Goal: Book appointment/travel/reservation

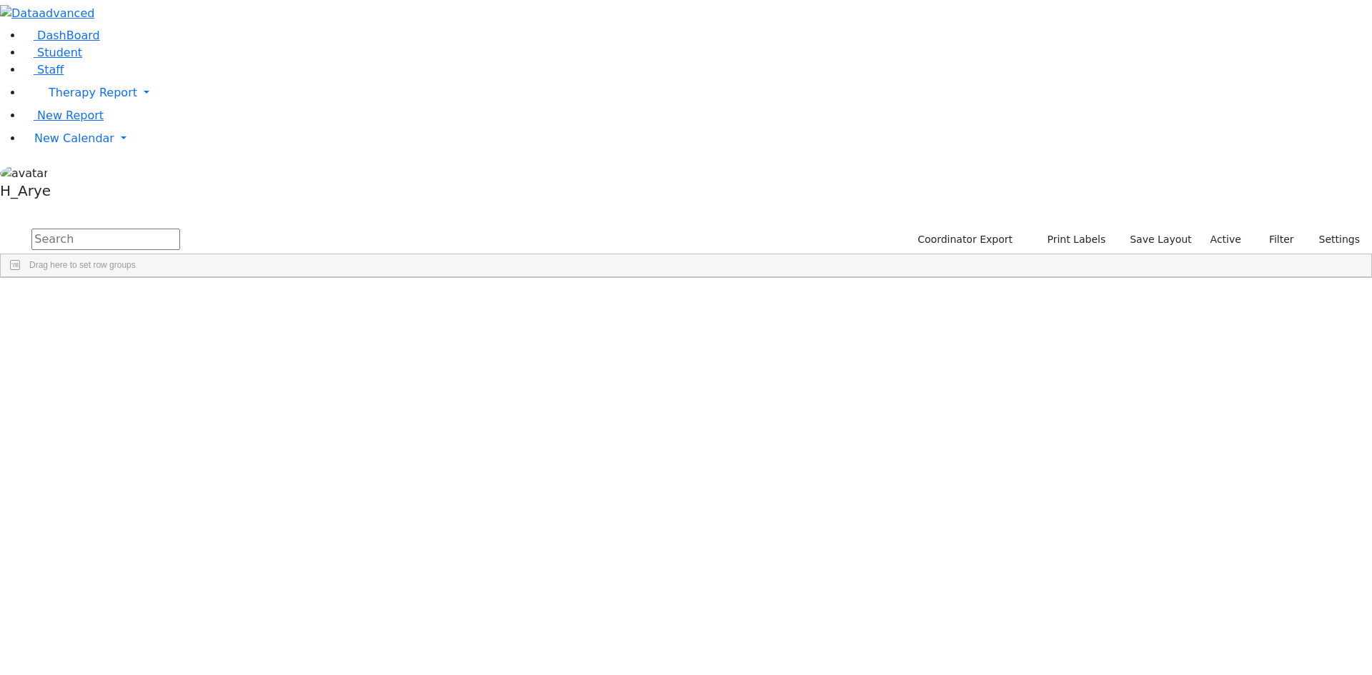
click at [180, 229] on input "text" at bounding box center [105, 239] width 149 height 21
type input "amr kor"
click at [152, 301] on div "Kornbluh" at bounding box center [115, 311] width 73 height 20
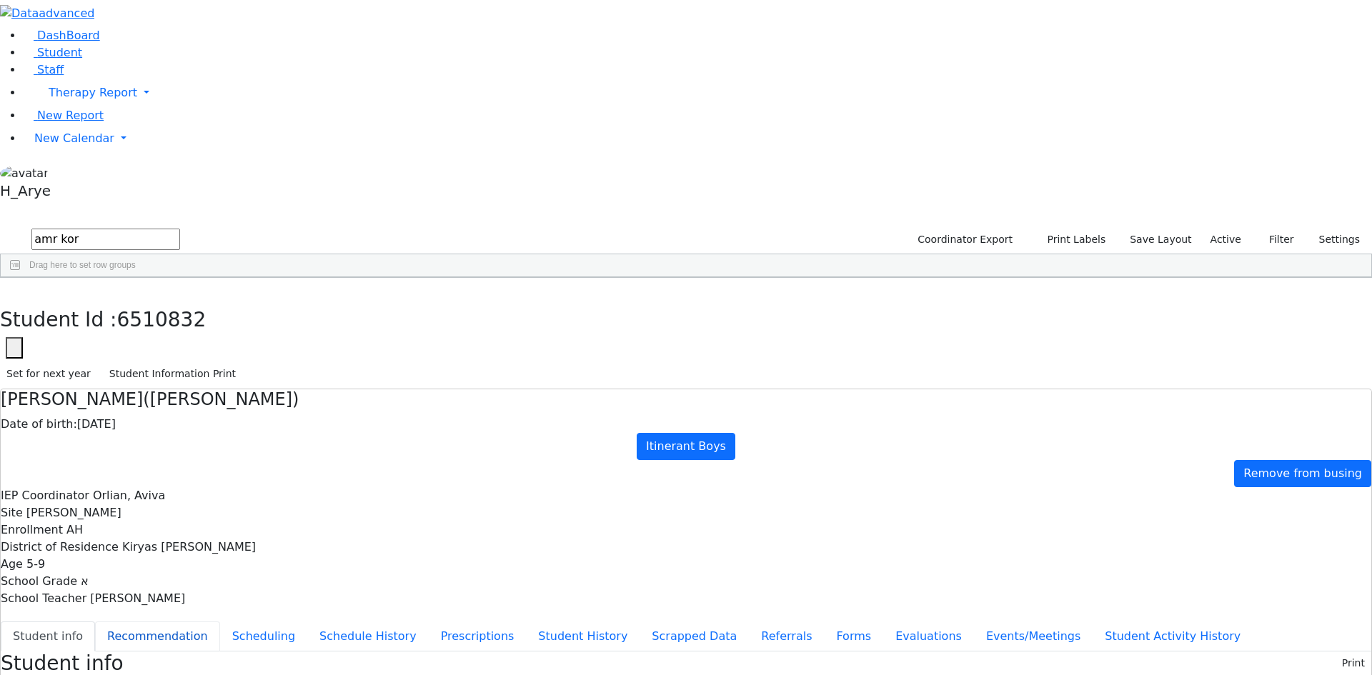
click at [220, 622] on button "Recommendation" at bounding box center [157, 637] width 125 height 30
checkbox input "true"
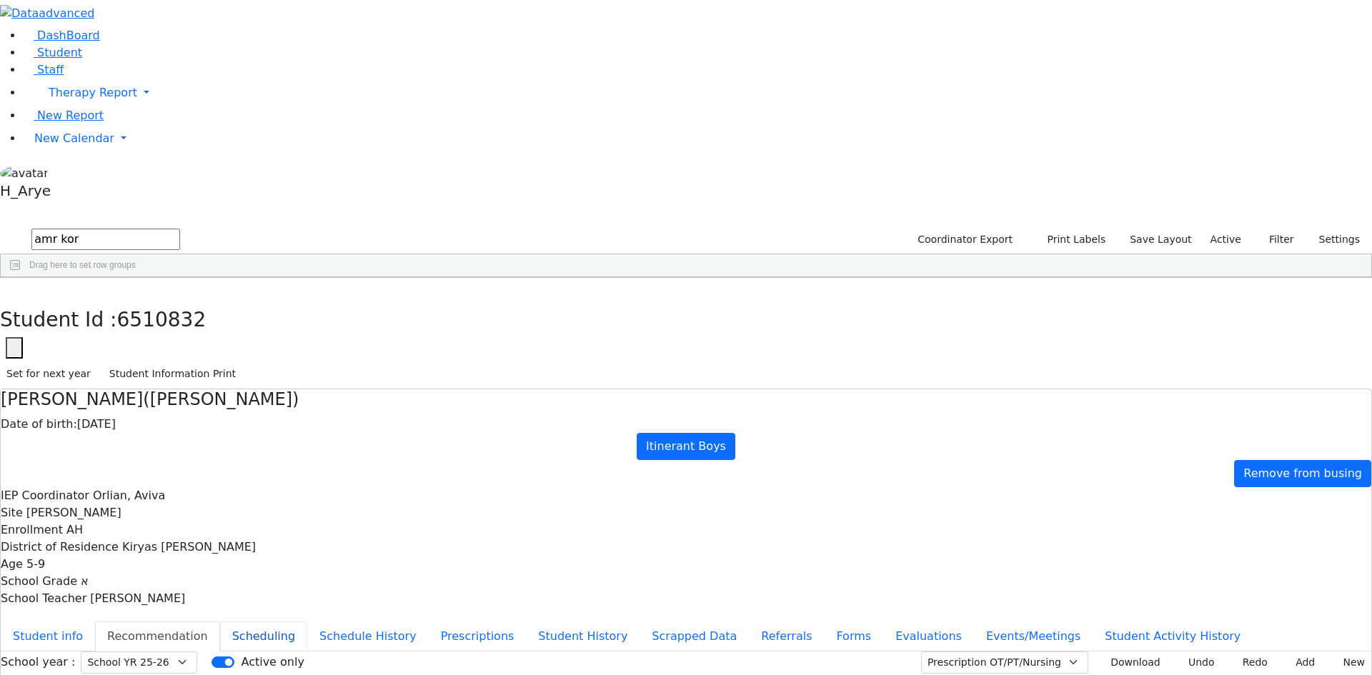
click at [307, 622] on button "Scheduling" at bounding box center [263, 637] width 87 height 30
click at [95, 622] on button "Student info" at bounding box center [48, 637] width 94 height 30
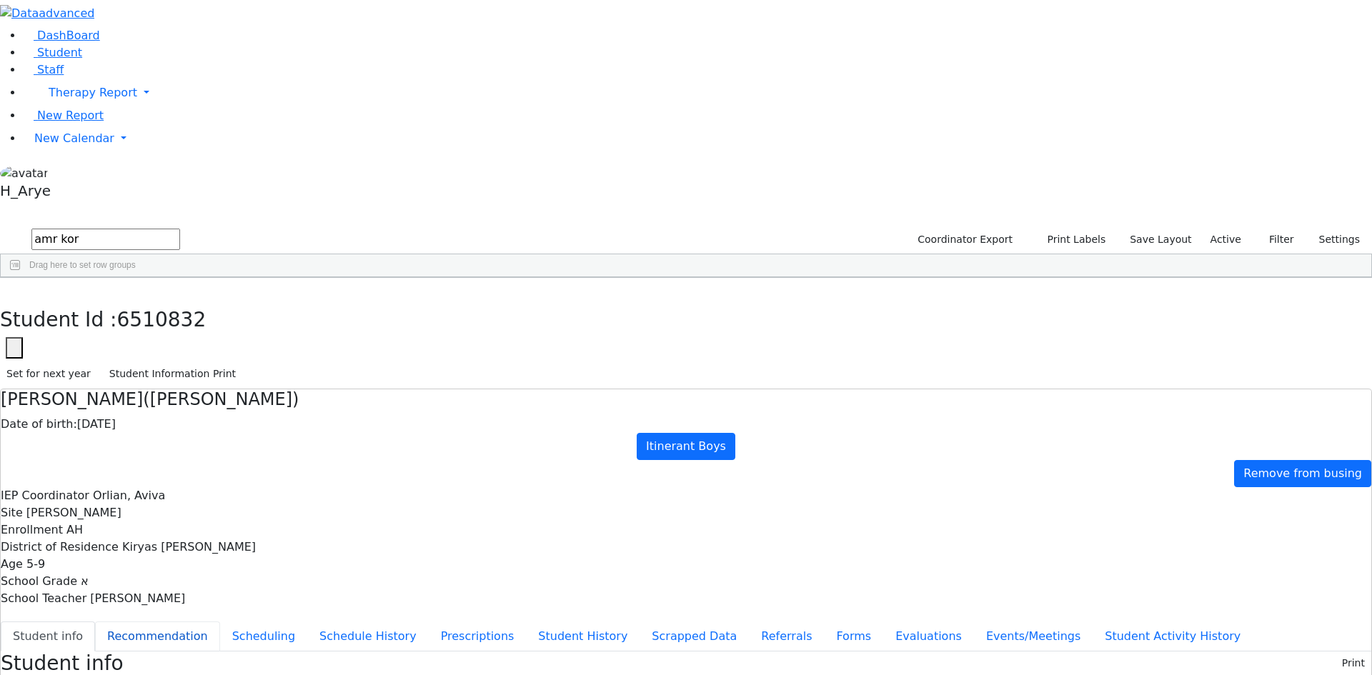
click at [220, 622] on button "Recommendation" at bounding box center [157, 637] width 125 height 30
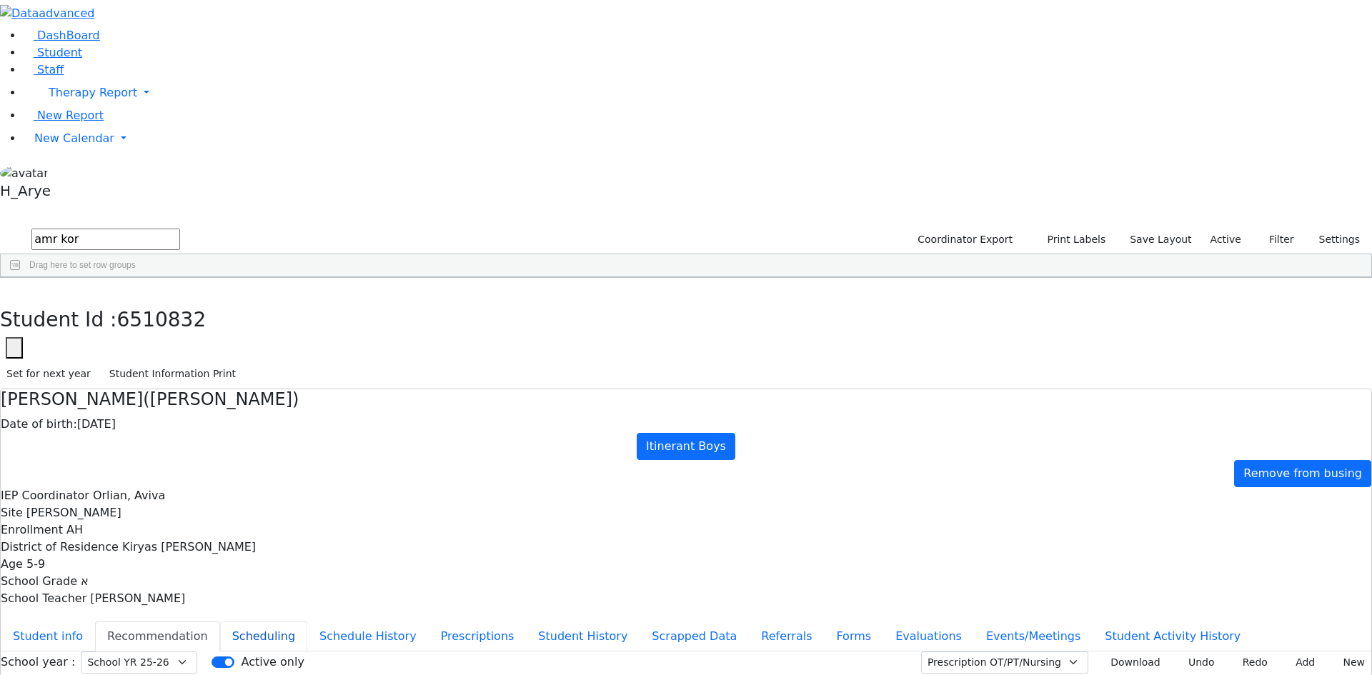
click at [307, 622] on button "Scheduling" at bounding box center [263, 637] width 87 height 30
click at [220, 622] on button "Recommendation" at bounding box center [157, 637] width 125 height 30
click at [95, 622] on button "Student info" at bounding box center [48, 637] width 94 height 30
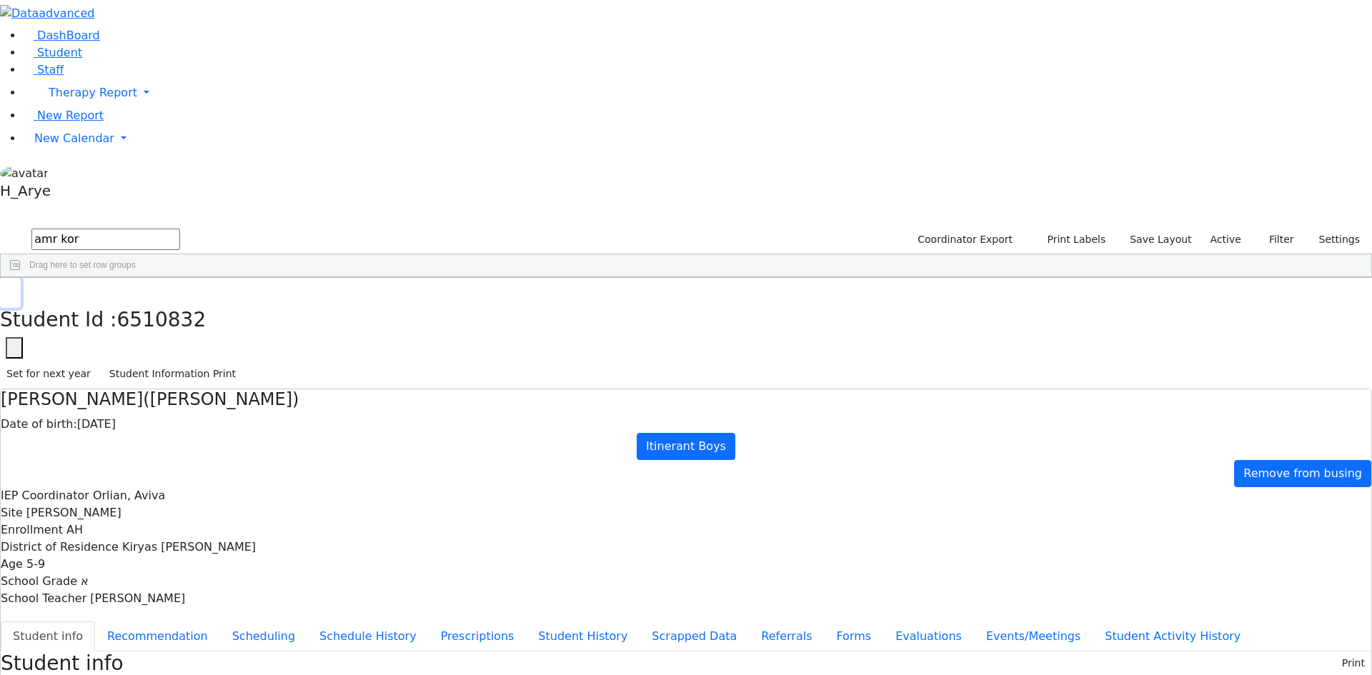
click at [14, 289] on icon "button" at bounding box center [10, 293] width 8 height 9
drag, startPoint x: 247, startPoint y: 56, endPoint x: 169, endPoint y: 61, distance: 78.8
click at [169, 227] on div "amr kor Coordinator Export Print Labels Save Layout Active Filter All Active In…" at bounding box center [686, 252] width 1372 height 51
click at [180, 229] on input "text" at bounding box center [105, 239] width 149 height 21
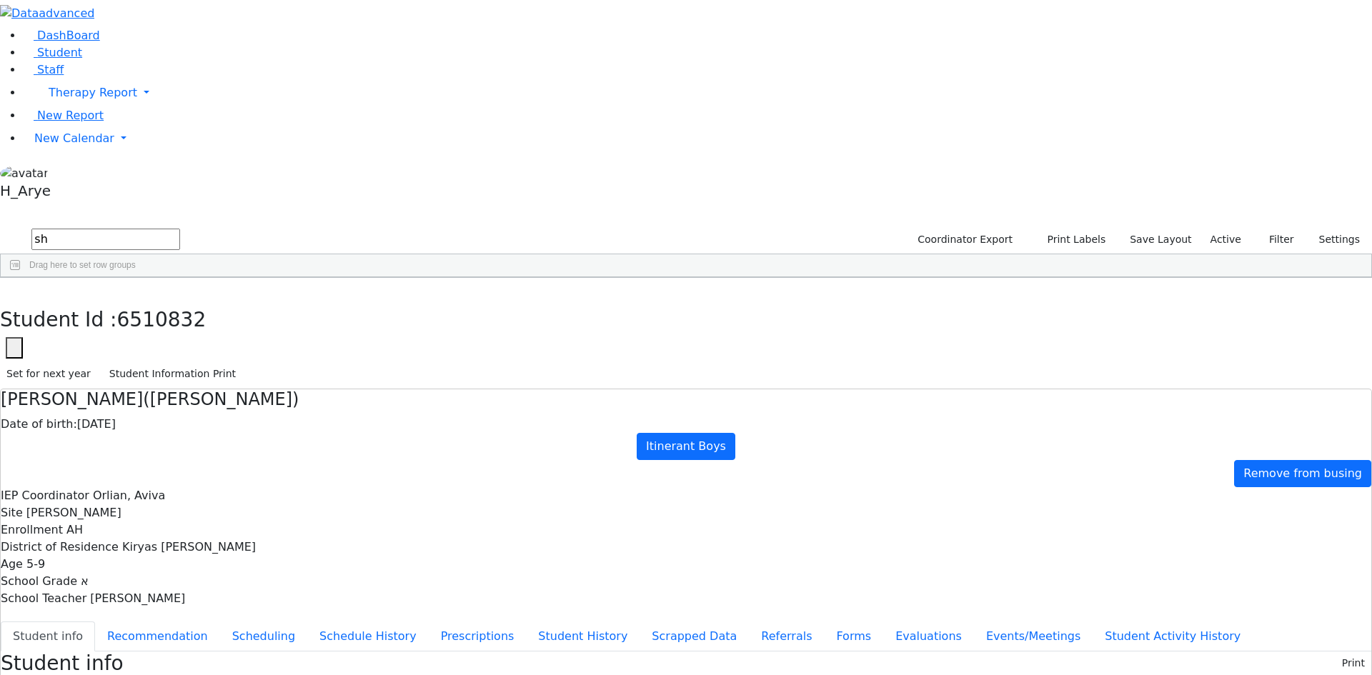
type input "s"
type input "a"
type input "1"
click at [506, 283] on span at bounding box center [500, 288] width 11 height 11
click at [555, 282] on span "filter" at bounding box center [542, 291] width 24 height 19
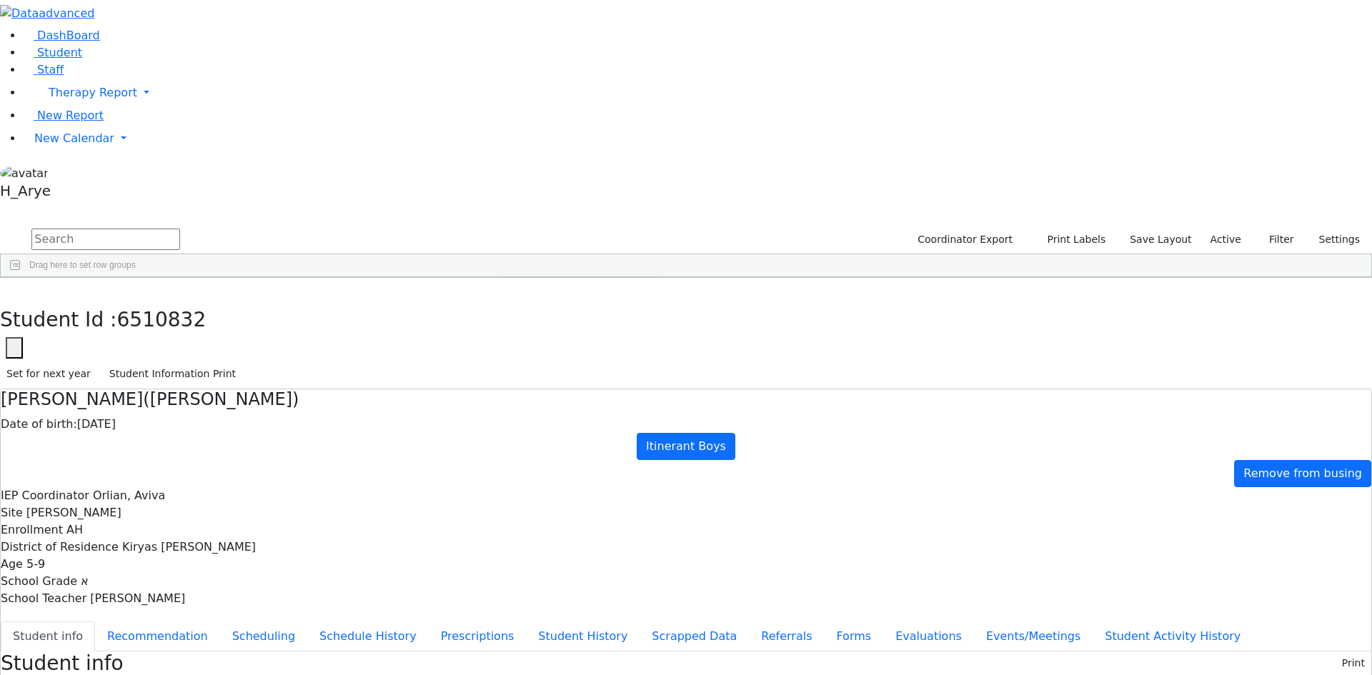
click at [557, 367] on div "(Select All)" at bounding box center [536, 372] width 41 height 10
click at [528, 402] on div "AH" at bounding box center [522, 407] width 12 height 10
click at [220, 521] on div "Shelomo" at bounding box center [184, 531] width 74 height 20
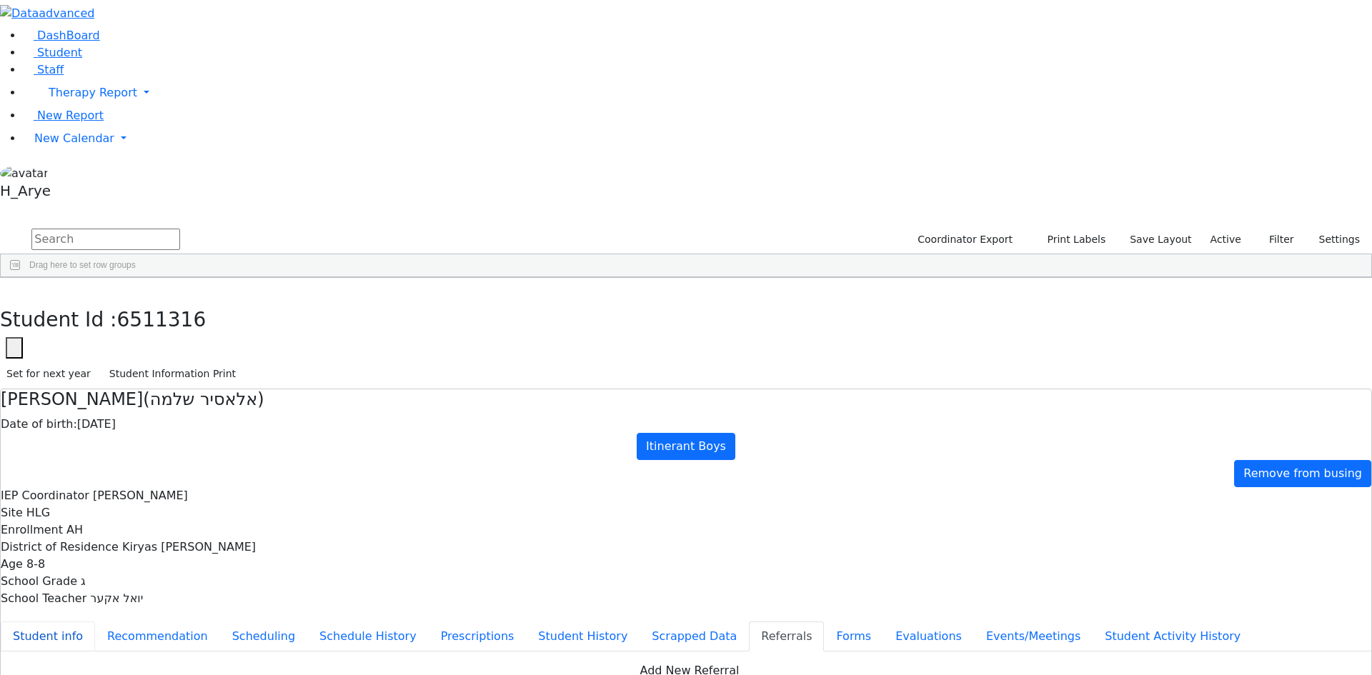
click at [95, 622] on button "Student info" at bounding box center [48, 637] width 94 height 30
click at [307, 622] on button "Scheduling" at bounding box center [263, 637] width 87 height 30
click at [220, 622] on button "Recommendation" at bounding box center [157, 637] width 125 height 30
checkbox input "true"
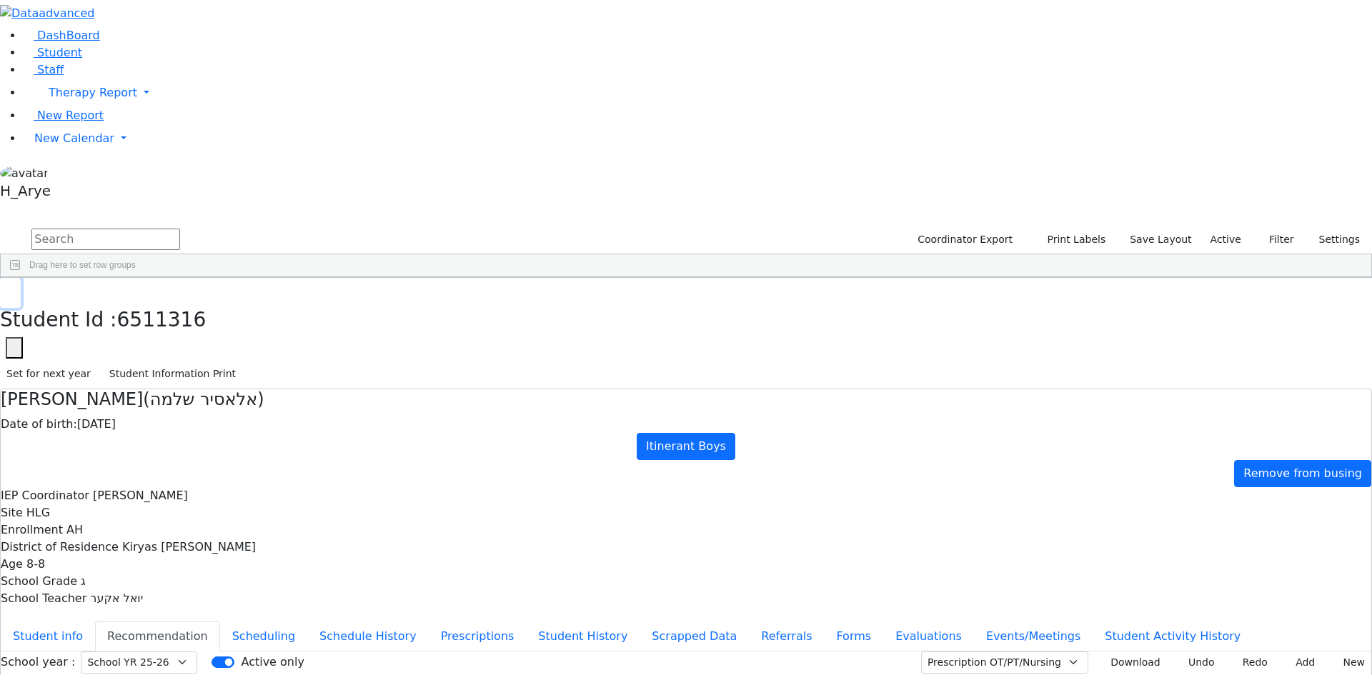
click at [14, 289] on icon "button" at bounding box center [10, 293] width 8 height 9
click at [94, 42] on link "DashBoard" at bounding box center [61, 36] width 77 height 14
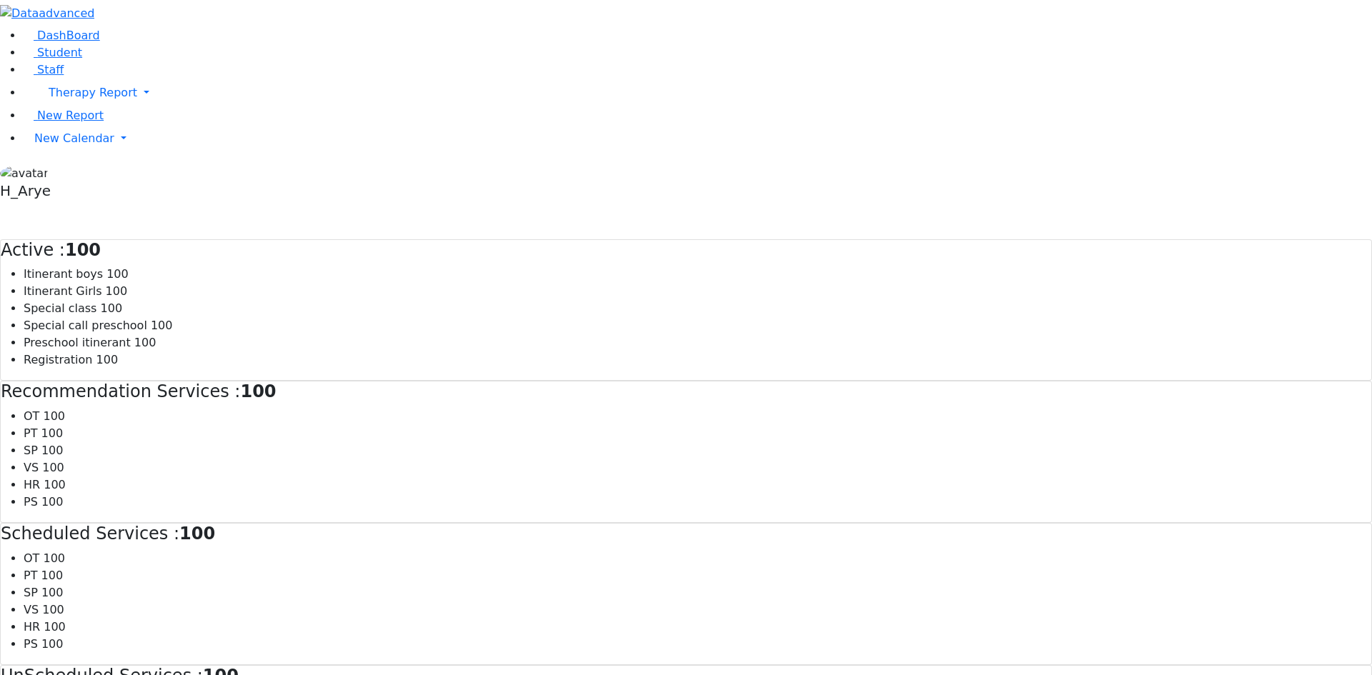
click at [129, 267] on span "100" at bounding box center [118, 274] width 22 height 14
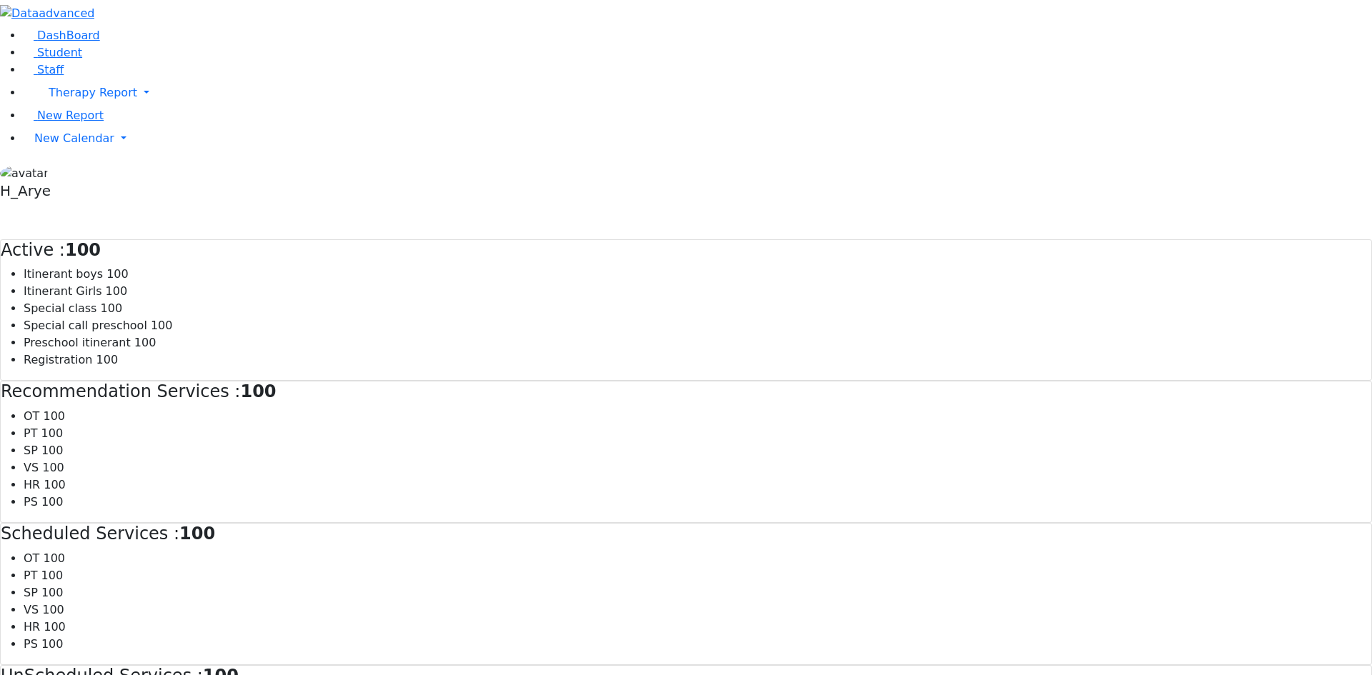
click at [101, 240] on strong "100" at bounding box center [83, 250] width 36 height 20
click at [644, 382] on h4 "Recommendation Services : 100" at bounding box center [686, 392] width 1371 height 21
click at [58, 59] on span "Student" at bounding box center [59, 53] width 45 height 14
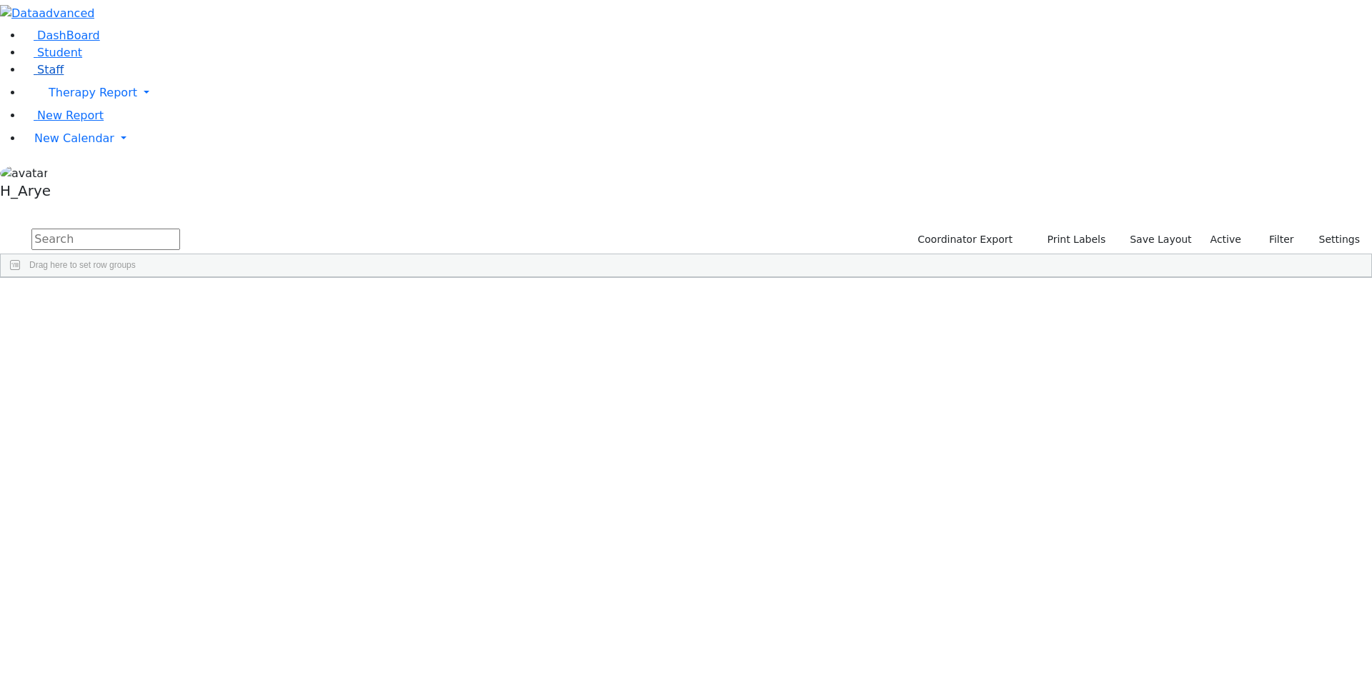
click at [54, 76] on link "Staff" at bounding box center [43, 70] width 41 height 14
click at [76, 122] on span "New Report" at bounding box center [70, 116] width 66 height 14
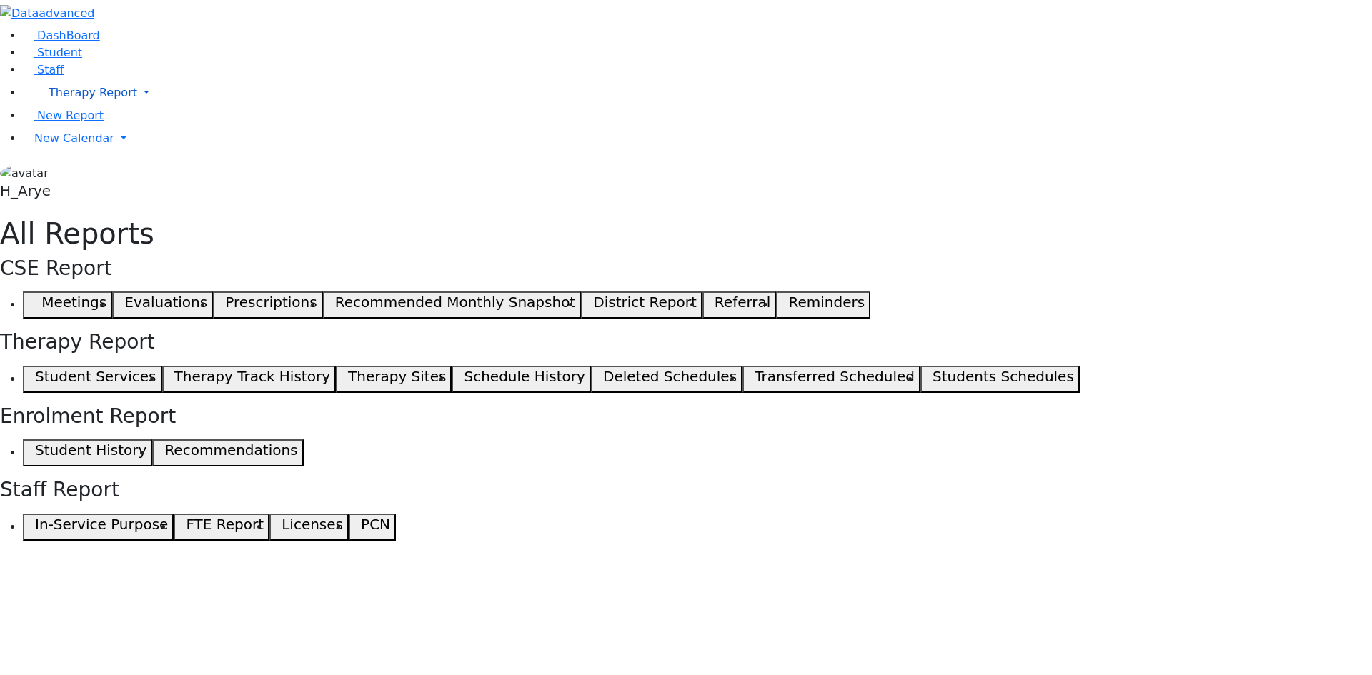
click at [72, 99] on span "Therapy Report" at bounding box center [93, 93] width 89 height 14
click at [89, 99] on span "Therapy Report" at bounding box center [93, 93] width 89 height 14
click at [156, 368] on h5 "Student Services" at bounding box center [95, 376] width 121 height 17
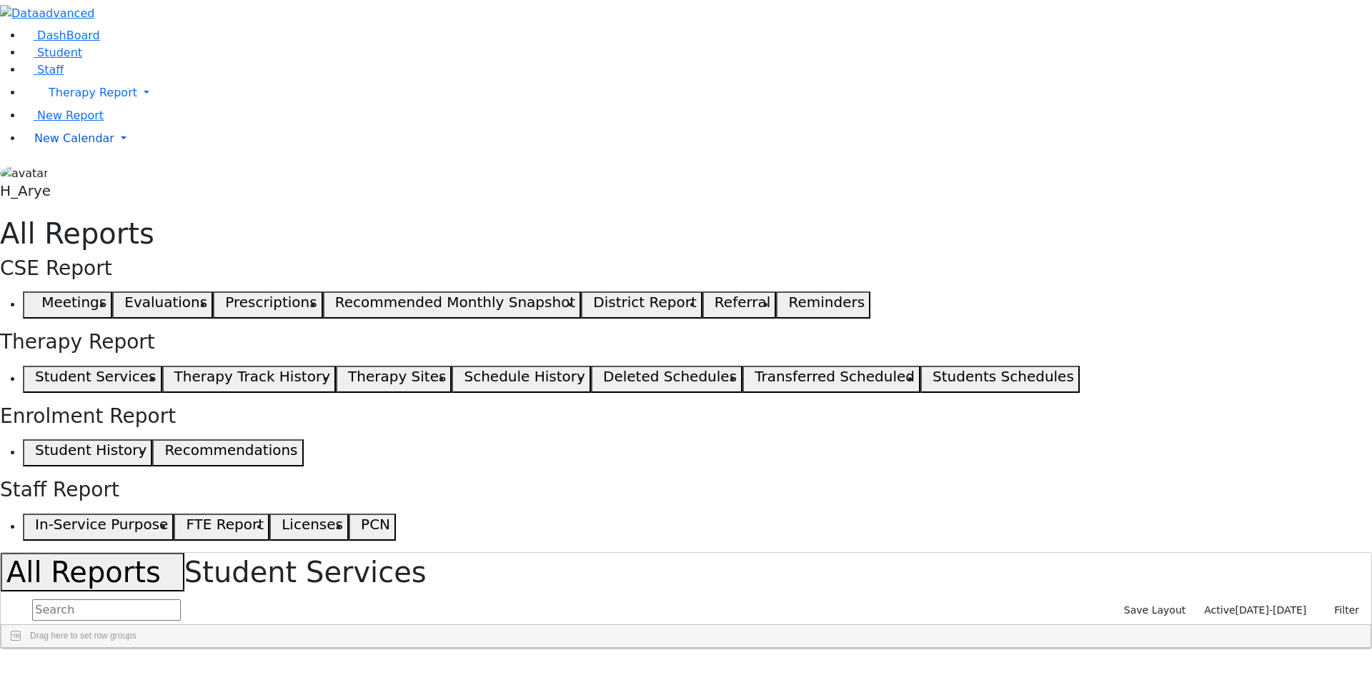
click at [89, 145] on span "New Calendar" at bounding box center [74, 139] width 80 height 14
click at [82, 174] on span "Calendar" at bounding box center [56, 167] width 51 height 14
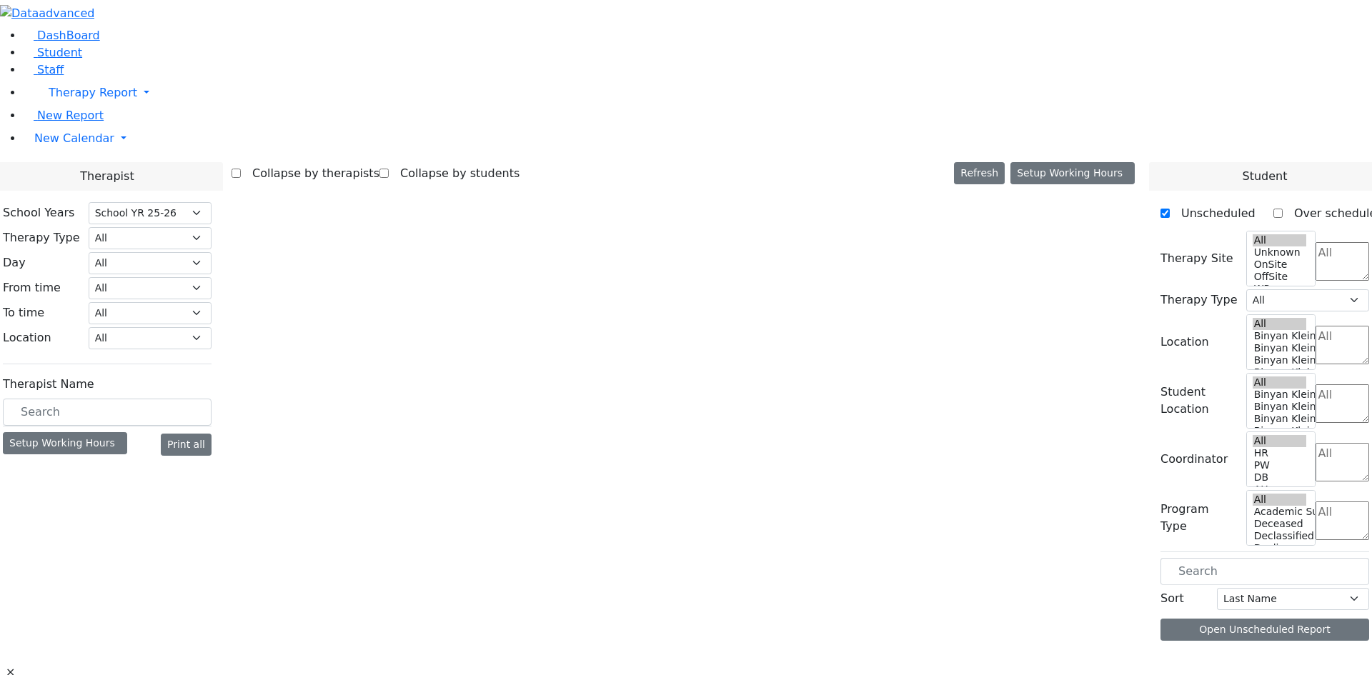
select select "212"
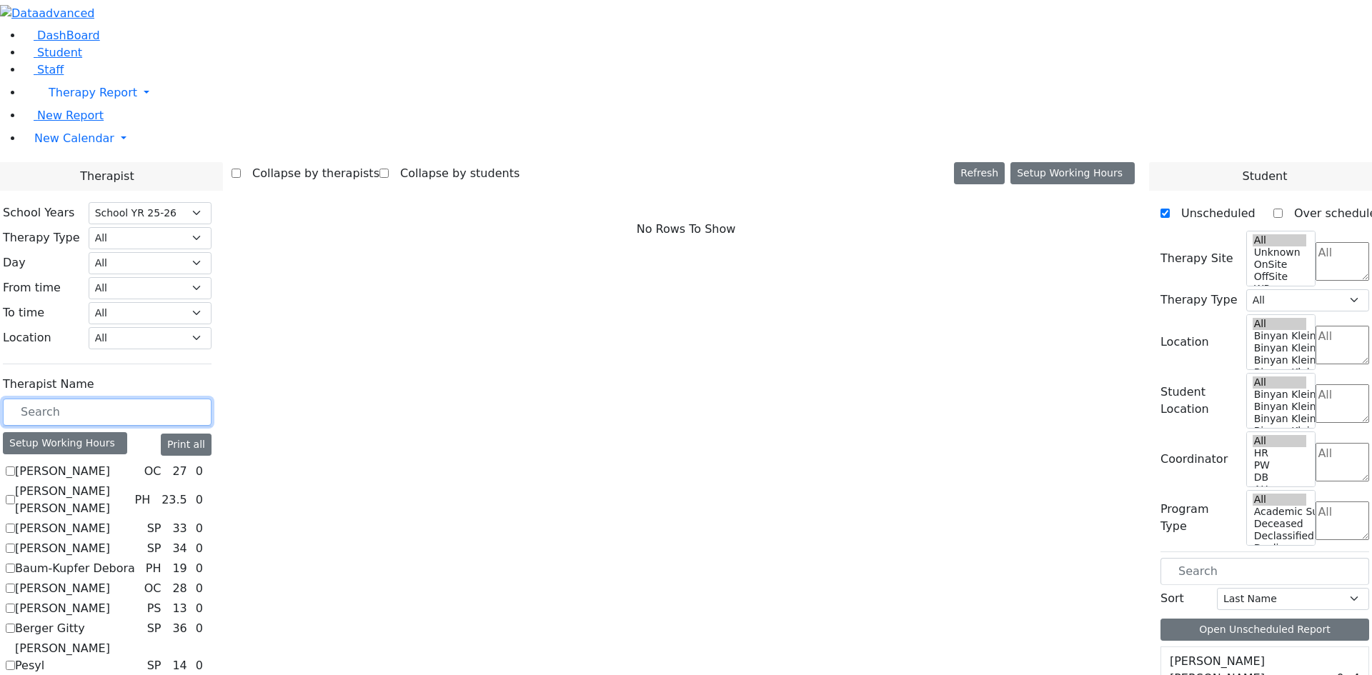
click at [212, 399] on input "text" at bounding box center [107, 412] width 209 height 27
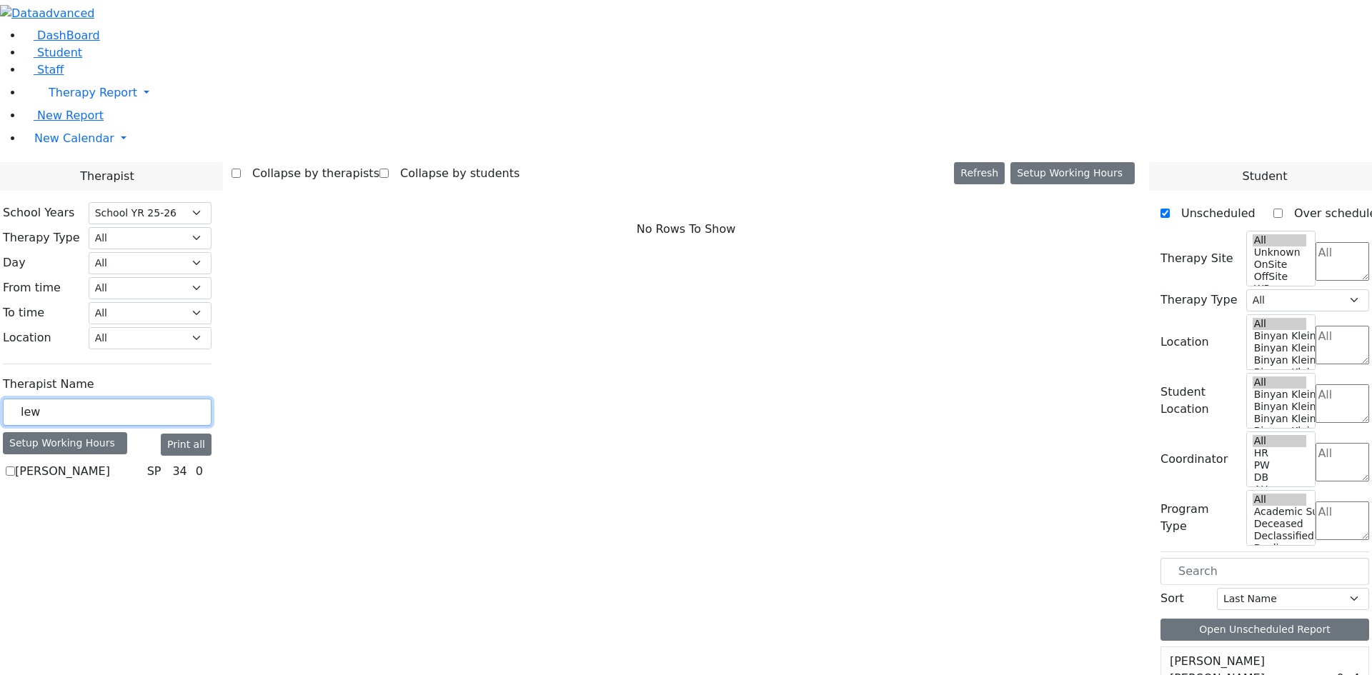
type input "lew"
click at [110, 463] on label "[PERSON_NAME]" at bounding box center [62, 471] width 95 height 17
click at [15, 467] on input "[PERSON_NAME]" at bounding box center [10, 471] width 9 height 9
checkbox input "true"
select select "3"
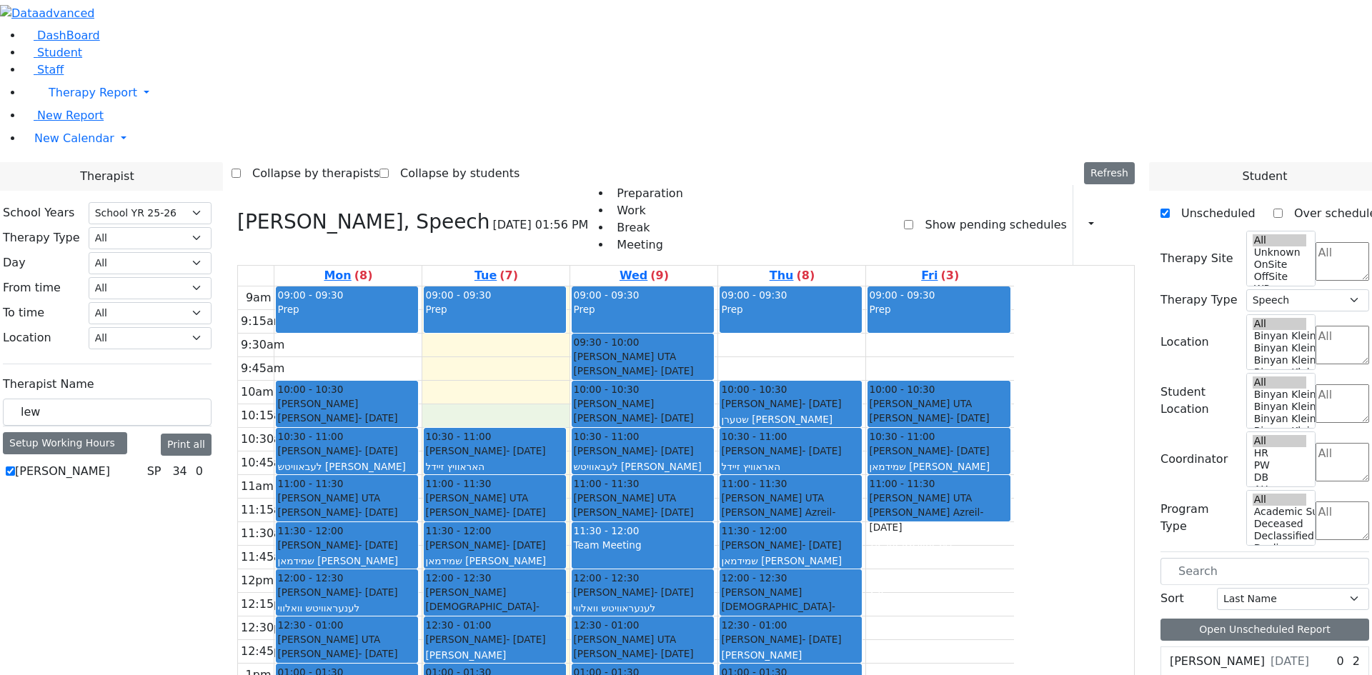
click at [653, 287] on div "9am 9:15am 9:30am 9:45am 10am 10:15am 10:30am 10:45am 11am 11:15am 11:30am 11:4…" at bounding box center [626, 570] width 776 height 566
click at [1014, 342] on div "9am 9:15am 9:30am 9:45am 10am 10:15am 10:30am 10:45am 11am 11:15am 11:30am 11:4…" at bounding box center [626, 570] width 776 height 566
click at [1014, 352] on div "9am 9:15am 9:30am 9:45am 10am 10:15am 10:30am 10:45am 11am 11:15am 11:30am 11:4…" at bounding box center [626, 570] width 776 height 566
click at [618, 287] on div "9am 9:15am 9:30am 9:45am 10am 10:15am 10:30am 10:45am 11am 11:15am 11:30am 11:4…" at bounding box center [626, 570] width 776 height 566
click at [1014, 358] on div "9am 9:15am 9:30am 9:45am 10am 10:15am 10:30am 10:45am 11am 11:15am 11:30am 11:4…" at bounding box center [626, 570] width 776 height 566
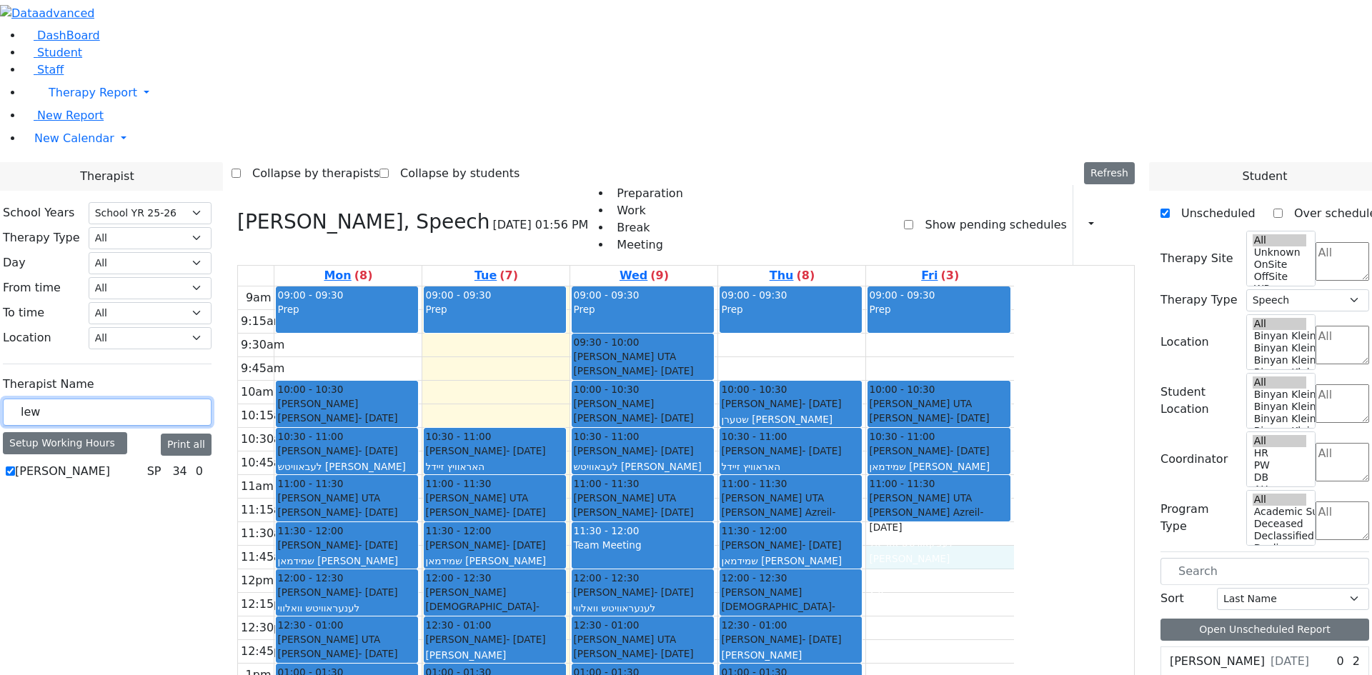
drag, startPoint x: 167, startPoint y: 248, endPoint x: 143, endPoint y: 245, distance: 23.8
type input "kle"
click at [140, 463] on label "Klein Heller Shoshana" at bounding box center [77, 471] width 125 height 17
click at [15, 467] on input "Klein Heller Shoshana" at bounding box center [10, 471] width 9 height 9
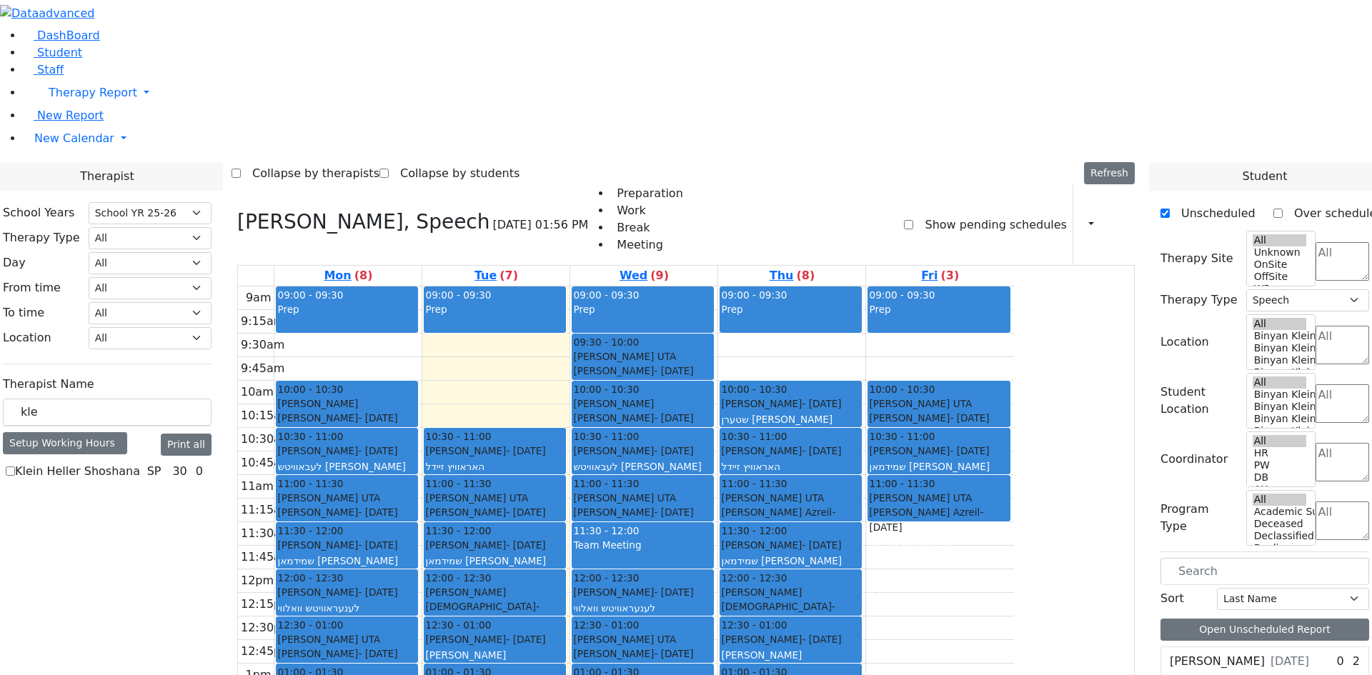
checkbox input "true"
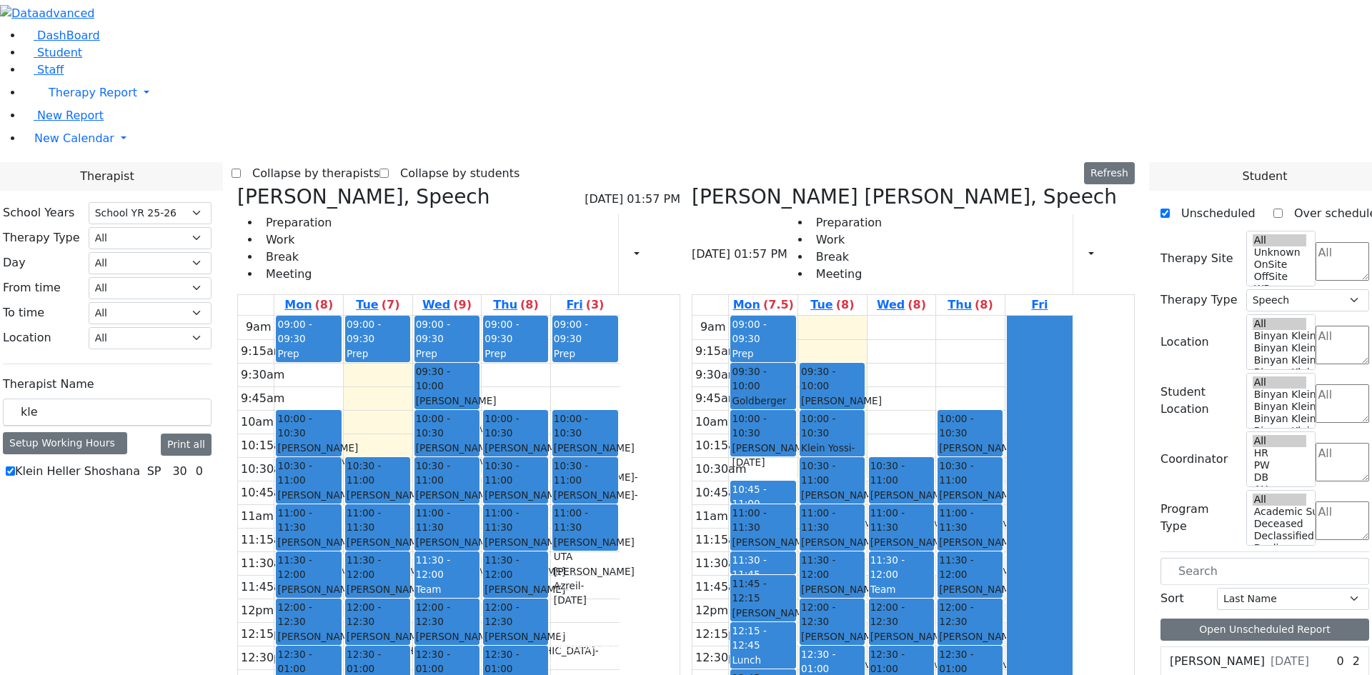
click at [237, 185] on icon at bounding box center [237, 197] width 0 height 24
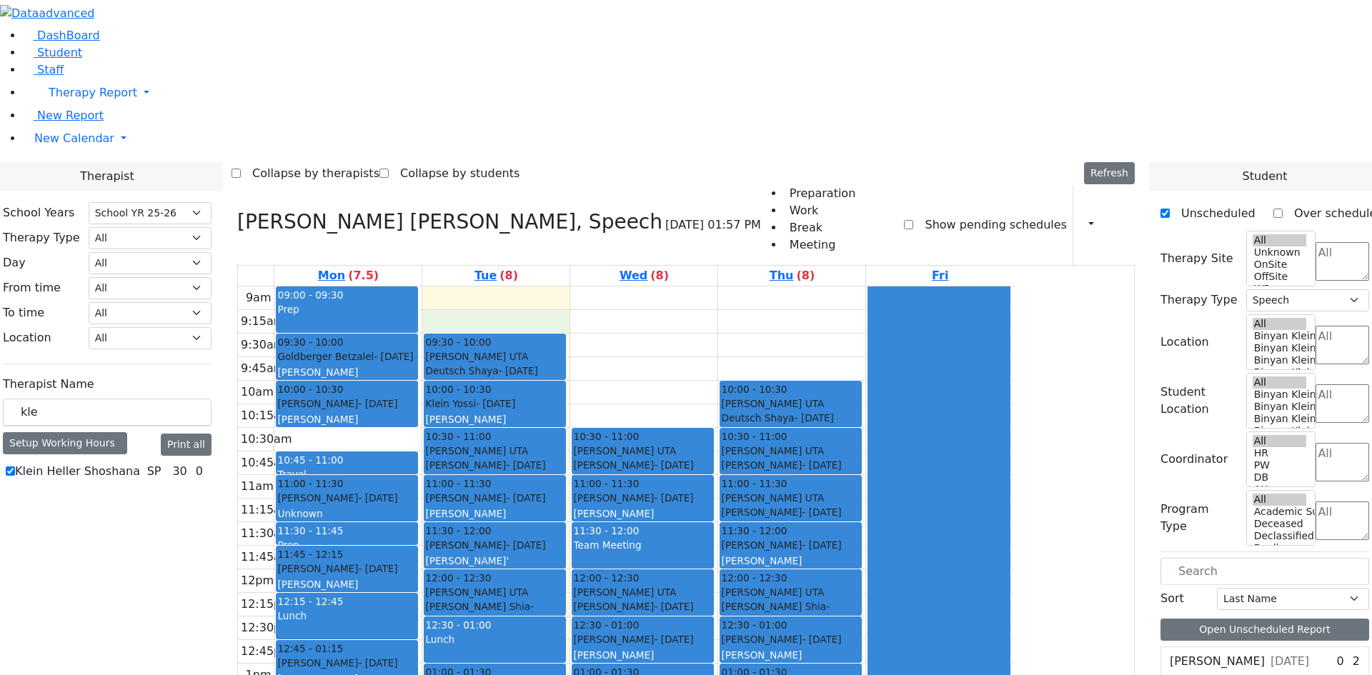
click at [634, 287] on div "9am 9:15am 9:30am 9:45am 10am 10:15am 10:30am 10:45am 11am 11:15am 11:30am 11:4…" at bounding box center [626, 570] width 776 height 566
click at [763, 287] on div "9am 9:15am 9:30am 9:45am 10am 10:15am 10:30am 10:45am 11am 11:15am 11:30am 11:4…" at bounding box center [626, 570] width 776 height 566
click at [932, 287] on div "9am 9:15am 9:30am 9:45am 10am 10:15am 10:30am 10:45am 11am 11:15am 11:30am 11:4…" at bounding box center [626, 570] width 776 height 566
